Goal: Transaction & Acquisition: Book appointment/travel/reservation

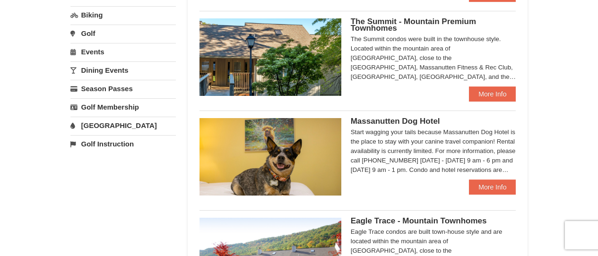
scroll to position [189, 0]
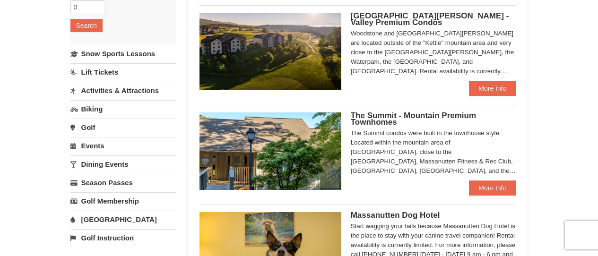
click at [111, 89] on link "Activities & Attractions" at bounding box center [122, 90] width 105 height 17
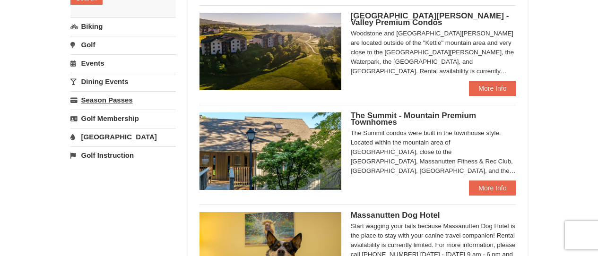
scroll to position [0, 0]
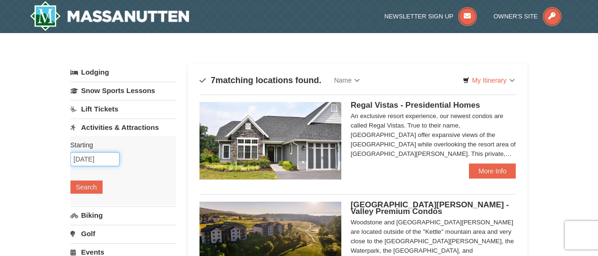
click at [94, 156] on input "09/04/2025" at bounding box center [94, 159] width 49 height 14
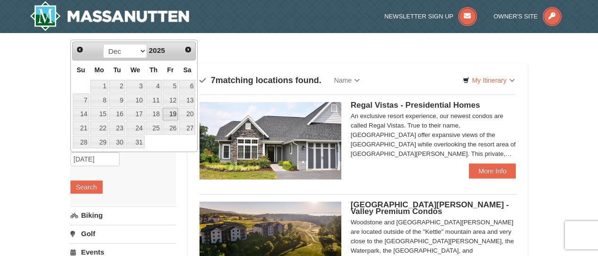
click at [173, 114] on link "19" at bounding box center [171, 114] width 16 height 13
type input "[DATE]"
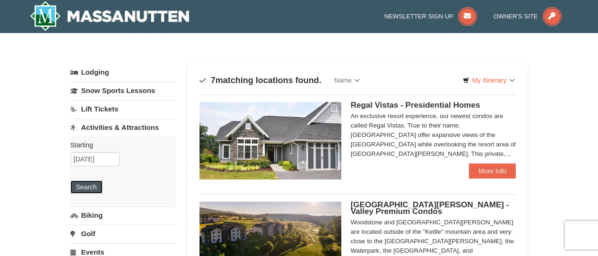
click at [89, 192] on button "Search" at bounding box center [86, 187] width 32 height 13
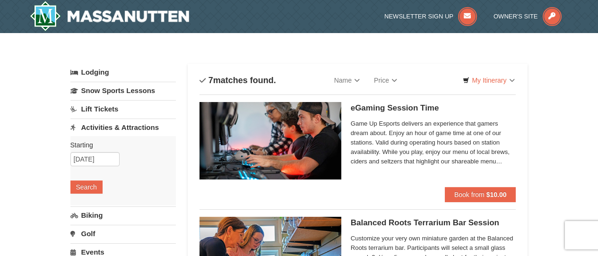
click at [86, 70] on link "Lodging" at bounding box center [122, 72] width 105 height 17
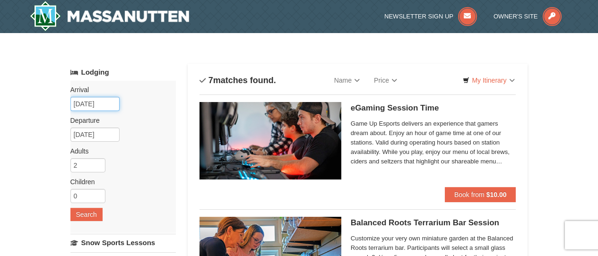
click at [104, 104] on input "[DATE]" at bounding box center [94, 104] width 49 height 14
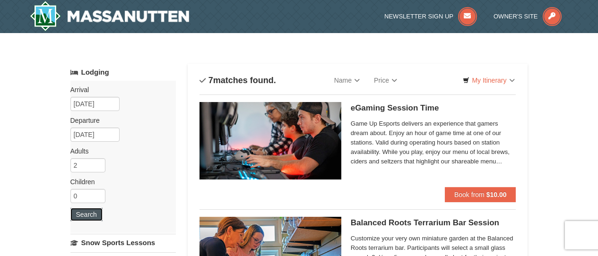
click at [78, 213] on button "Search" at bounding box center [86, 214] width 32 height 13
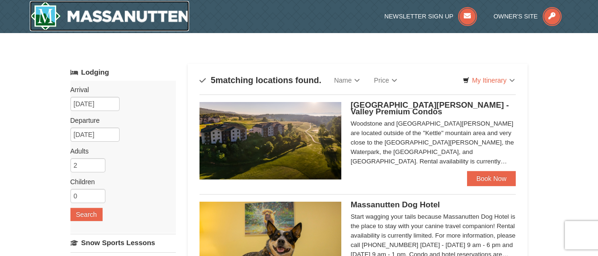
click at [124, 20] on img at bounding box center [110, 16] width 160 height 30
